Goal: Task Accomplishment & Management: Manage account settings

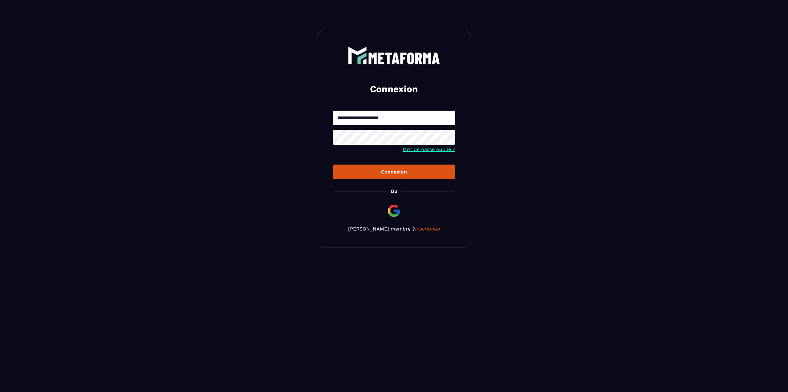
click at [402, 121] on input "**********" at bounding box center [394, 118] width 123 height 14
type input "**********"
click at [333, 164] on button "Connexion" at bounding box center [394, 171] width 123 height 14
